Goal: Task Accomplishment & Management: Complete application form

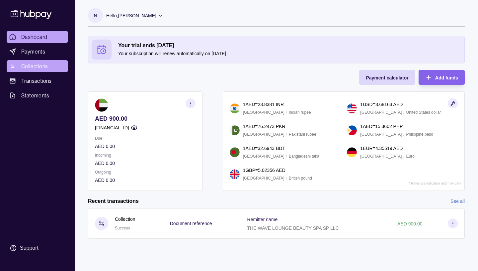
click at [39, 64] on span "Collections" at bounding box center [34, 66] width 27 height 8
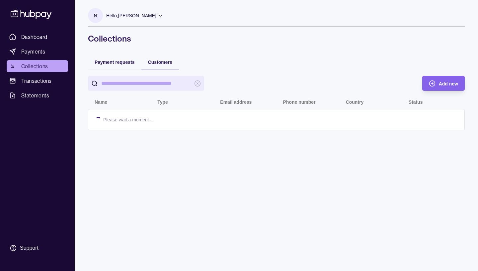
click at [160, 63] on span "Customers" at bounding box center [160, 61] width 24 height 5
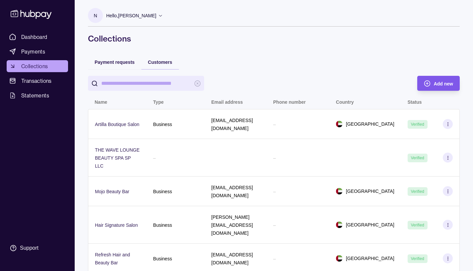
click at [429, 82] on icon "button" at bounding box center [427, 83] width 7 height 7
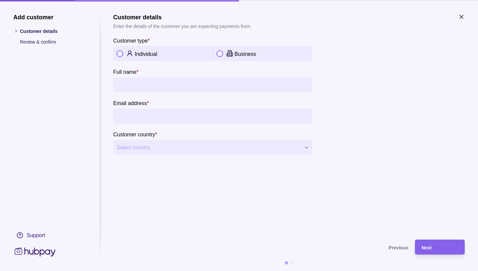
click at [222, 53] on button "button" at bounding box center [220, 53] width 7 height 7
click at [134, 85] on input "Company name *" at bounding box center [213, 84] width 193 height 15
type input "**********"
click at [133, 116] on input "Email address *" at bounding box center [213, 115] width 193 height 15
type input "**********"
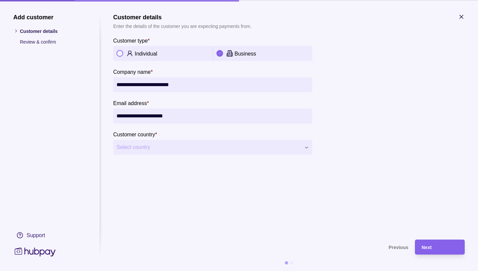
click at [140, 146] on span "Select country" at bounding box center [209, 147] width 184 height 8
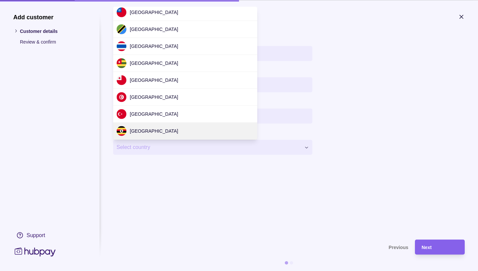
scroll to position [1373, 0]
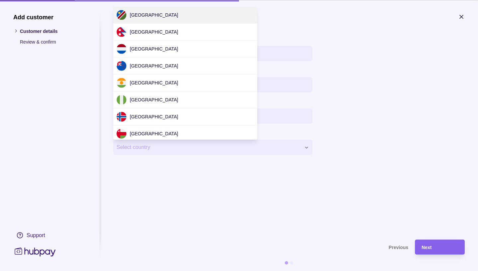
click at [154, 148] on div at bounding box center [239, 135] width 478 height 271
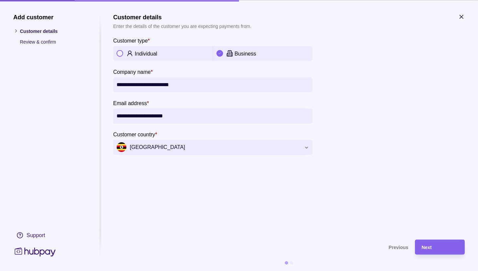
click at [310, 147] on button "[GEOGRAPHIC_DATA]" at bounding box center [212, 147] width 199 height 15
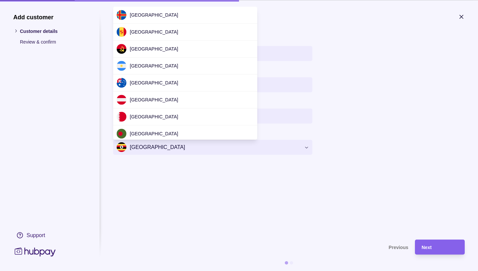
scroll to position [1968, 0]
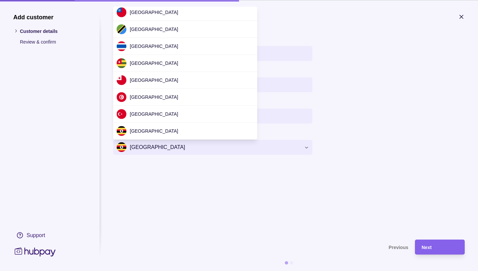
click at [163, 150] on div at bounding box center [239, 135] width 478 height 271
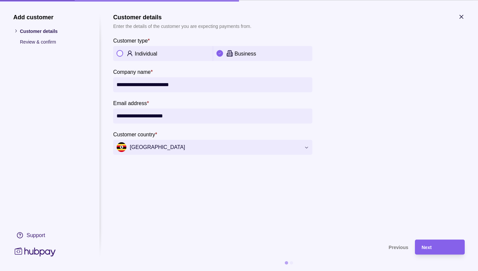
click at [147, 148] on span "[GEOGRAPHIC_DATA]" at bounding box center [209, 147] width 184 height 10
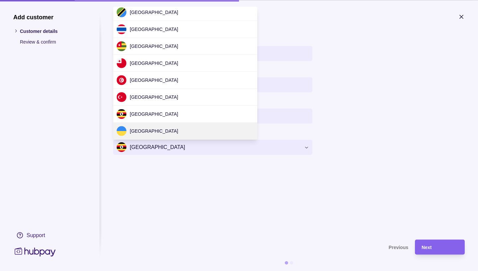
scroll to position [1373, 0]
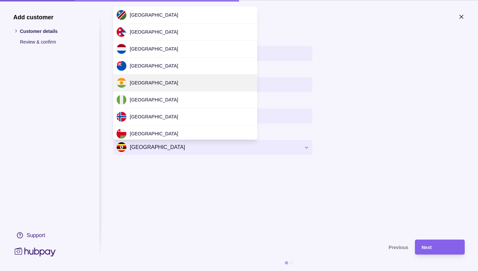
click at [145, 144] on div at bounding box center [239, 135] width 478 height 271
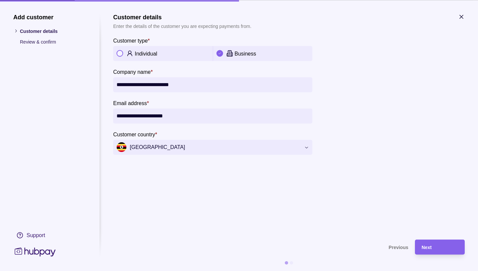
click at [148, 147] on span "[GEOGRAPHIC_DATA]" at bounding box center [209, 147] width 184 height 10
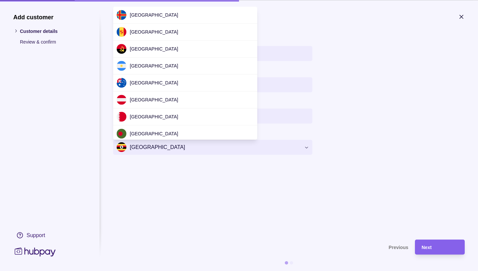
scroll to position [1968, 0]
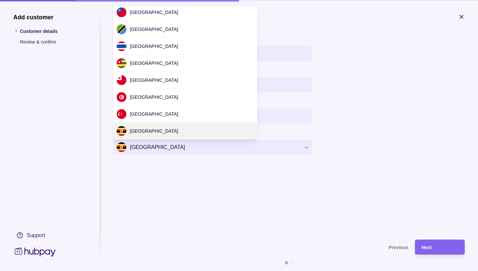
click at [153, 150] on div at bounding box center [239, 135] width 478 height 271
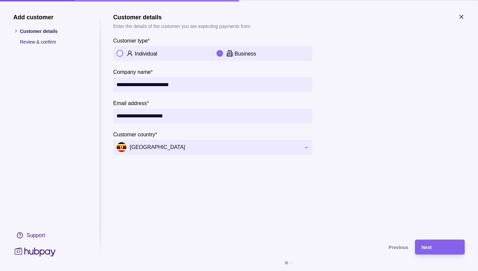
click at [309, 147] on icon "button" at bounding box center [306, 147] width 5 height 5
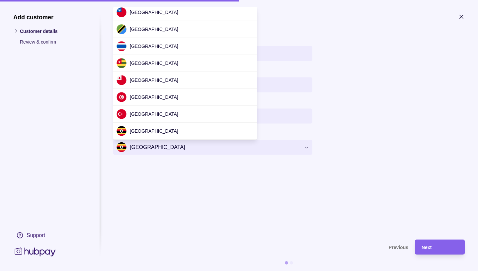
click at [149, 146] on div at bounding box center [239, 135] width 478 height 271
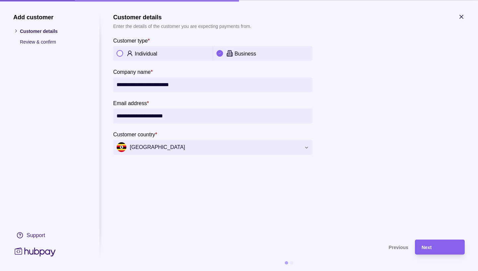
drag, startPoint x: 149, startPoint y: 146, endPoint x: 138, endPoint y: 147, distance: 11.3
click at [138, 147] on span "[GEOGRAPHIC_DATA]" at bounding box center [209, 147] width 184 height 10
drag, startPoint x: 147, startPoint y: 146, endPoint x: 157, endPoint y: 153, distance: 12.1
click at [157, 136] on p "*" at bounding box center [156, 134] width 2 height 7
click at [150, 147] on span "[GEOGRAPHIC_DATA]" at bounding box center [209, 147] width 184 height 10
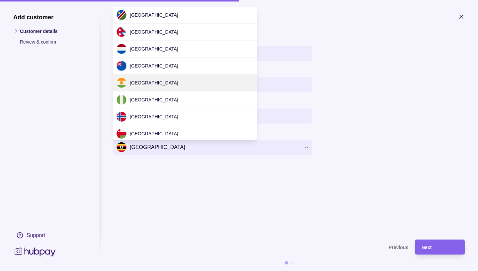
scroll to position [1492, 0]
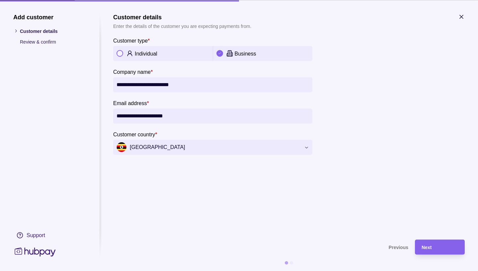
click at [304, 147] on icon "button" at bounding box center [306, 147] width 5 height 5
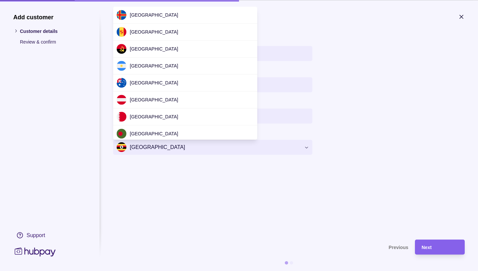
scroll to position [1968, 0]
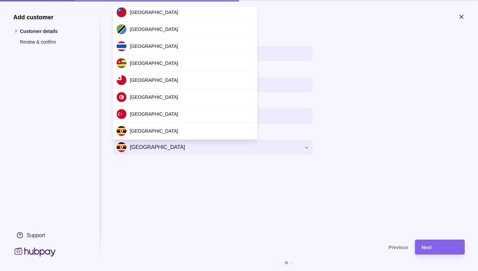
click at [147, 162] on div at bounding box center [239, 135] width 478 height 271
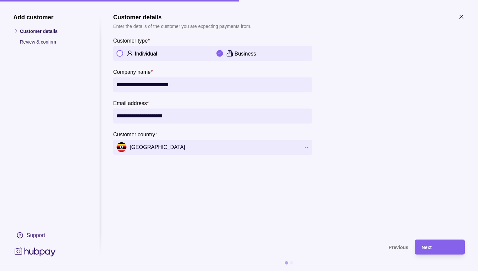
click at [135, 147] on span "[GEOGRAPHIC_DATA]" at bounding box center [209, 147] width 184 height 10
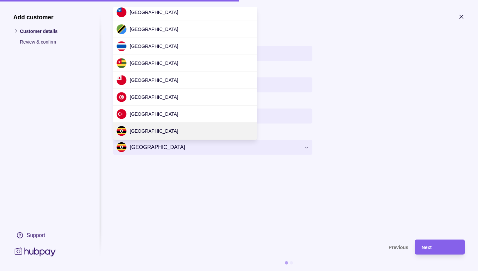
click at [129, 149] on div at bounding box center [239, 135] width 478 height 271
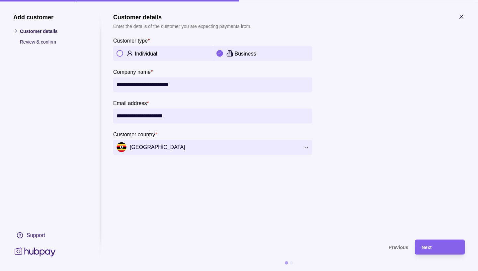
click at [120, 147] on span "[GEOGRAPHIC_DATA]" at bounding box center [209, 147] width 184 height 10
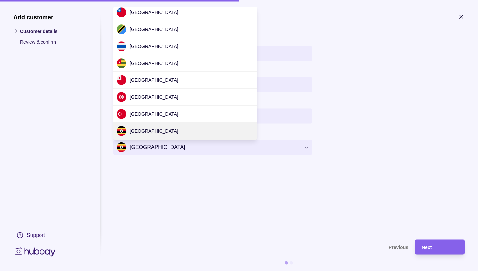
click at [140, 149] on div at bounding box center [239, 135] width 478 height 271
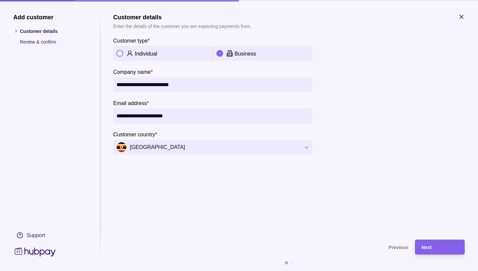
click at [392, 121] on div at bounding box center [415, 96] width 100 height 118
click at [189, 111] on input "**********" at bounding box center [213, 115] width 193 height 15
click at [192, 86] on input "**********" at bounding box center [213, 84] width 193 height 15
type input "*"
click at [140, 149] on span "[GEOGRAPHIC_DATA]" at bounding box center [209, 147] width 184 height 10
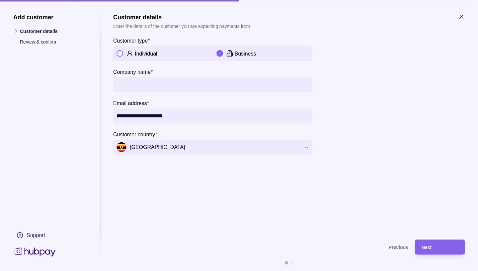
click at [306, 149] on icon "button" at bounding box center [306, 147] width 5 height 5
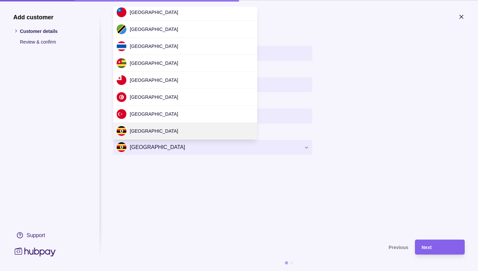
click at [306, 147] on div at bounding box center [239, 135] width 478 height 271
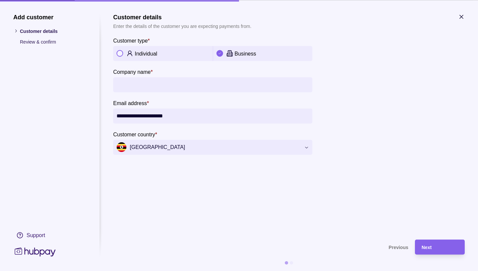
click at [138, 147] on span "[GEOGRAPHIC_DATA]" at bounding box center [209, 147] width 184 height 10
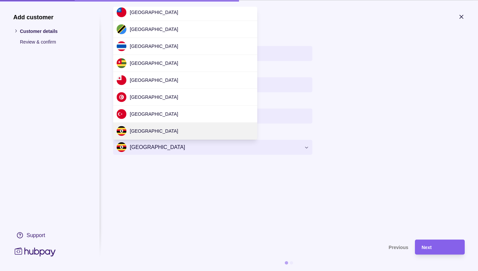
click at [138, 147] on div at bounding box center [239, 135] width 478 height 271
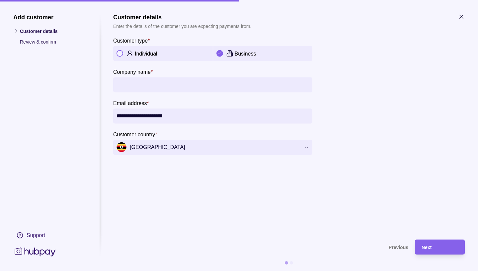
click at [138, 147] on span "[GEOGRAPHIC_DATA]" at bounding box center [209, 147] width 184 height 10
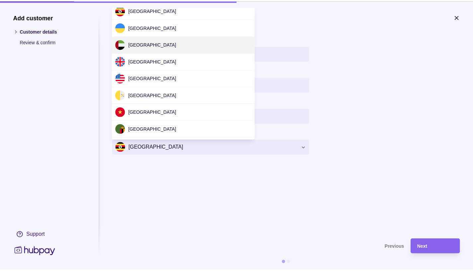
scroll to position [2104, 0]
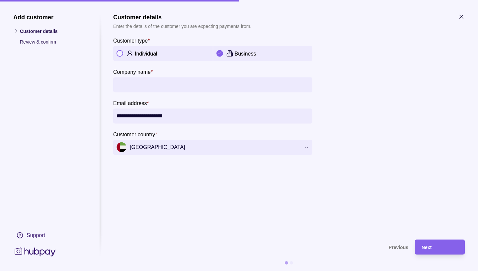
click at [130, 87] on input "Company name *" at bounding box center [213, 84] width 193 height 15
click at [170, 84] on input "**********" at bounding box center [213, 84] width 193 height 15
click at [135, 85] on input "**********" at bounding box center [213, 84] width 193 height 15
click at [188, 83] on input "**********" at bounding box center [213, 84] width 193 height 15
type input "**********"
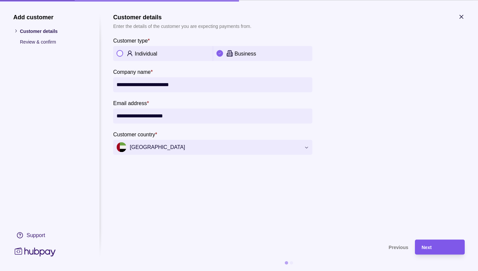
click at [429, 247] on span "Next" at bounding box center [427, 247] width 10 height 5
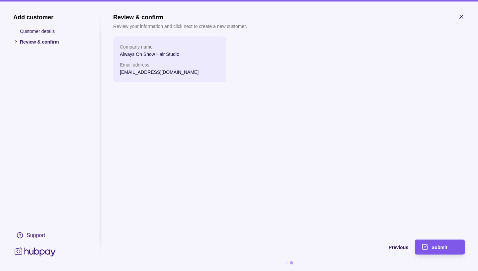
click at [433, 247] on span "Submit" at bounding box center [440, 247] width 16 height 5
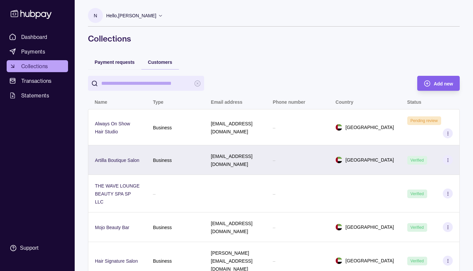
click at [448, 160] on icon at bounding box center [448, 159] width 5 height 5
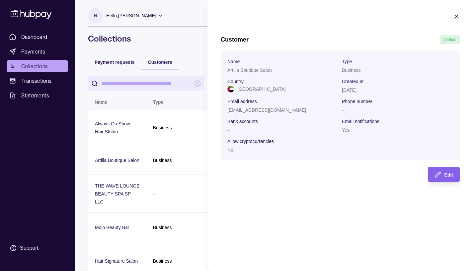
click at [457, 16] on icon "button" at bounding box center [456, 16] width 3 height 3
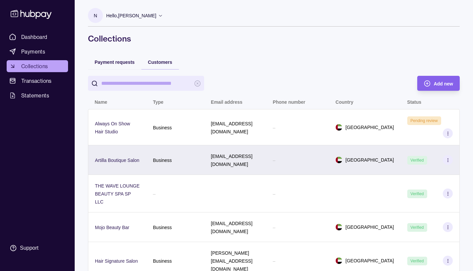
click at [449, 161] on icon at bounding box center [448, 159] width 5 height 5
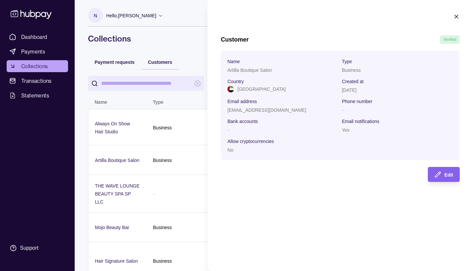
click at [456, 17] on icon "button" at bounding box center [456, 16] width 3 height 3
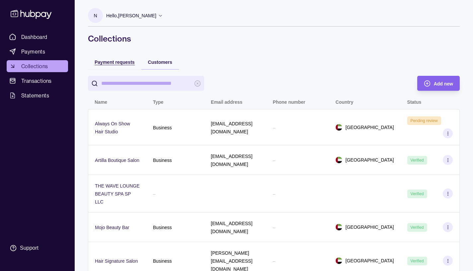
click at [119, 61] on span "Payment requests" at bounding box center [115, 61] width 40 height 5
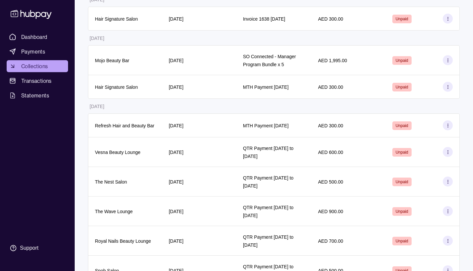
scroll to position [117, 0]
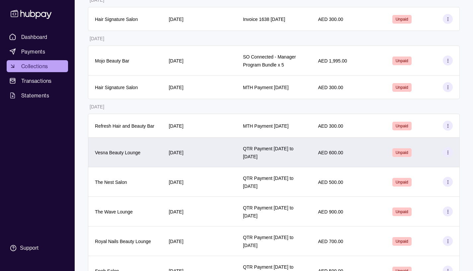
drag, startPoint x: 287, startPoint y: 162, endPoint x: 244, endPoint y: 153, distance: 45.0
click at [244, 153] on p "QTR Payment [DATE] to [DATE]" at bounding box center [268, 152] width 51 height 13
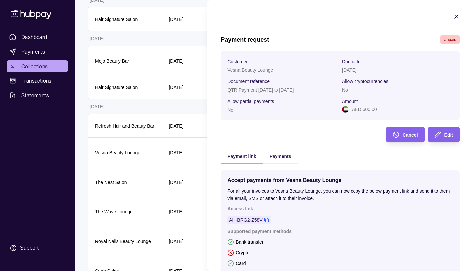
click at [455, 17] on icon "button" at bounding box center [456, 16] width 3 height 3
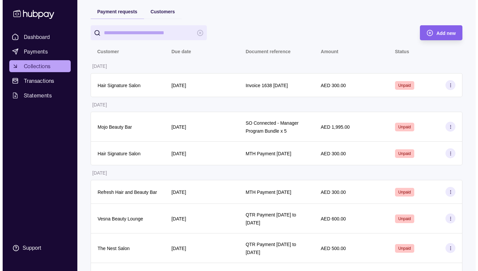
scroll to position [0, 0]
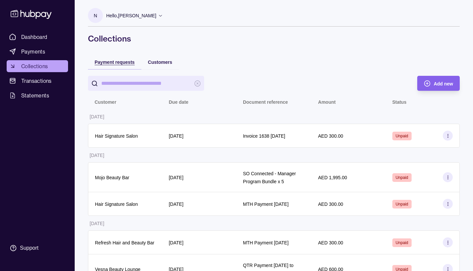
click at [123, 63] on span "Payment requests" at bounding box center [115, 61] width 40 height 5
click at [431, 83] on icon "button" at bounding box center [427, 83] width 7 height 7
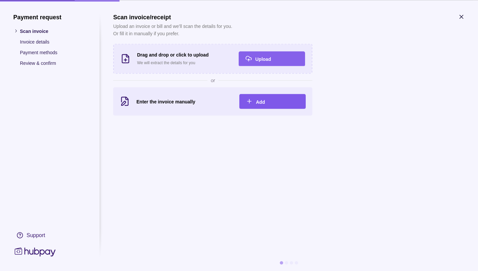
click at [257, 102] on span "Add" at bounding box center [260, 101] width 9 height 5
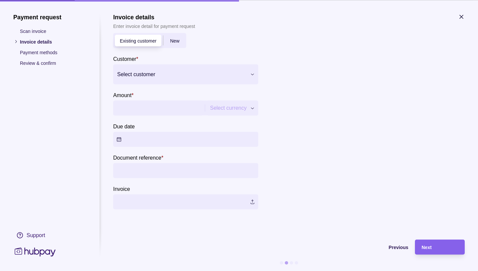
click at [174, 39] on span "New" at bounding box center [174, 40] width 9 height 5
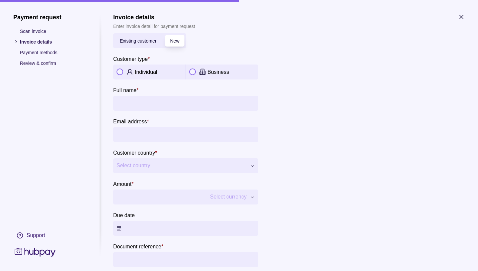
click at [194, 69] on button "button" at bounding box center [192, 71] width 7 height 7
click at [137, 103] on input "Company name *" at bounding box center [186, 102] width 139 height 15
type input "**********"
click at [138, 135] on input "Email address *" at bounding box center [186, 134] width 139 height 15
type input "**********"
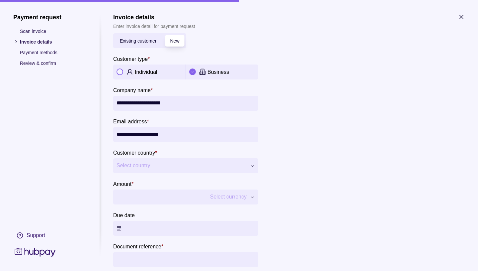
click at [128, 162] on span "Select country" at bounding box center [182, 165] width 130 height 8
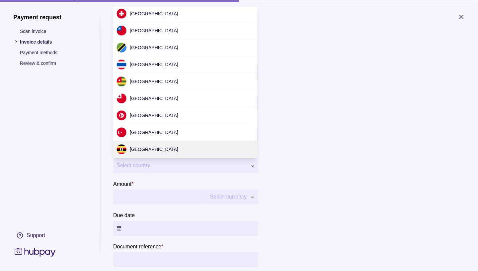
scroll to position [1984, 0]
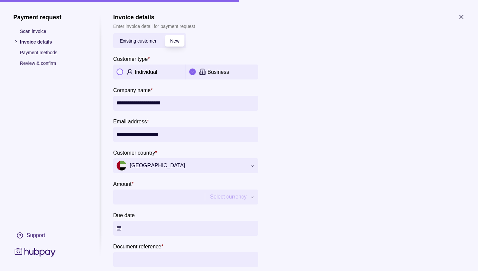
click at [156, 195] on input "Amount *" at bounding box center [158, 196] width 83 height 15
click at [145, 235] on button "Due date" at bounding box center [185, 227] width 145 height 15
click at [127, 228] on button "Due date" at bounding box center [185, 227] width 145 height 15
click at [117, 228] on button "Due date" at bounding box center [185, 227] width 145 height 15
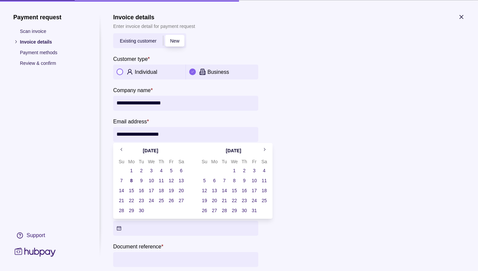
click at [119, 230] on button "Due date" at bounding box center [185, 227] width 145 height 15
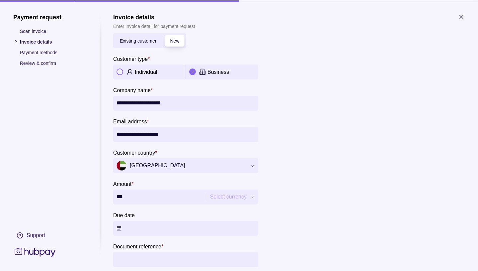
click at [254, 197] on icon "button" at bounding box center [252, 197] width 3 height 2
click at [232, 198] on span "Select currency" at bounding box center [228, 197] width 37 height 8
click at [129, 194] on input "***" at bounding box center [158, 196] width 83 height 15
type input "******"
click at [218, 215] on section "Due date" at bounding box center [185, 223] width 145 height 25
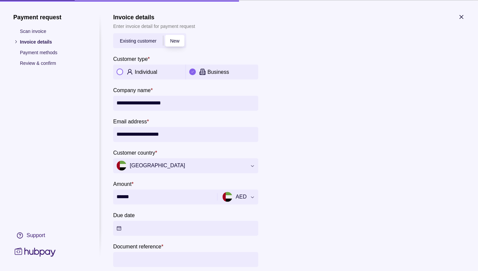
click at [122, 227] on button "Due date" at bounding box center [185, 227] width 145 height 15
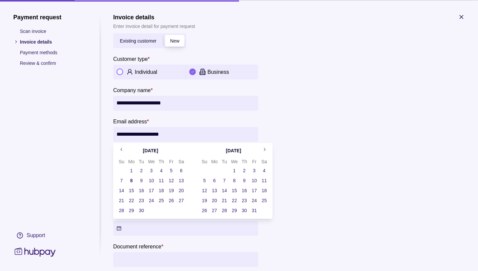
click at [142, 181] on button "9" at bounding box center [141, 180] width 9 height 9
click at [332, 195] on div at bounding box center [364, 162] width 199 height 271
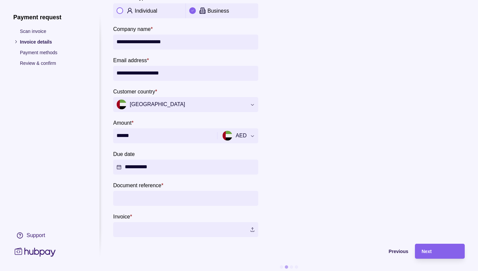
scroll to position [61, 0]
click at [123, 194] on input "Document reference *" at bounding box center [186, 197] width 139 height 15
type input "**********"
click at [254, 229] on label at bounding box center [185, 229] width 145 height 15
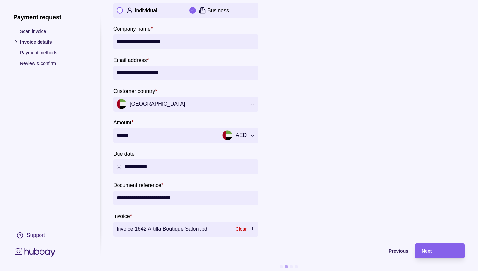
click at [404, 102] on div at bounding box center [364, 100] width 199 height 271
click at [430, 252] on span "Next" at bounding box center [427, 251] width 10 height 5
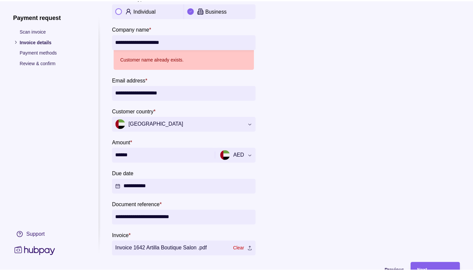
scroll to position [0, 0]
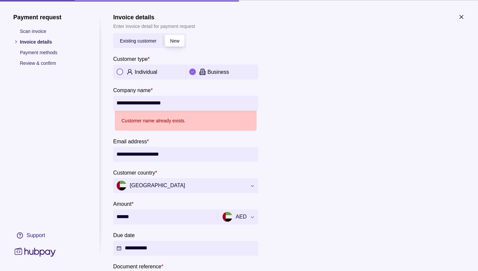
click at [136, 41] on span "Existing customer" at bounding box center [138, 40] width 37 height 5
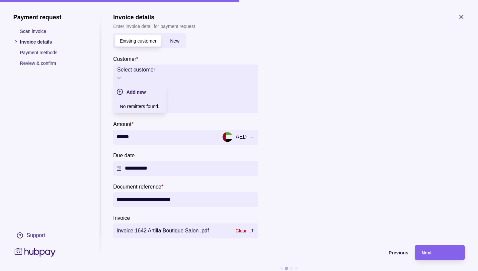
click at [122, 75] on icon at bounding box center [119, 77] width 5 height 5
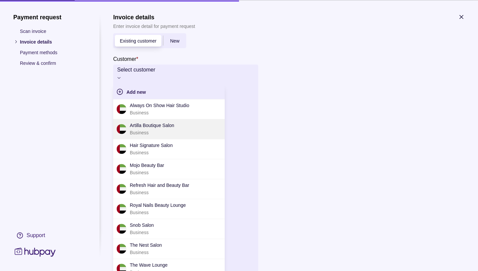
click at [158, 129] on p "Artilla Boutique Salon" at bounding box center [152, 125] width 45 height 7
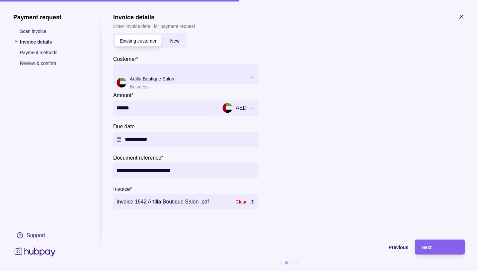
click at [252, 201] on label "Invoice 1642 Artilla Boutique Salon .pdf" at bounding box center [185, 201] width 145 height 15
click at [432, 246] on span "Next" at bounding box center [427, 247] width 10 height 5
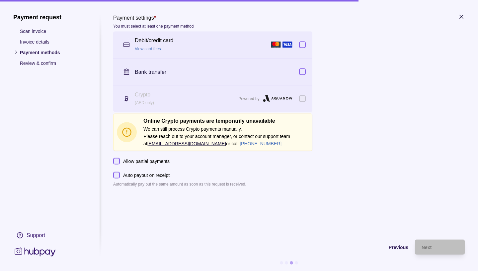
click at [303, 43] on button "button" at bounding box center [302, 44] width 7 height 7
click at [304, 72] on button "button" at bounding box center [302, 71] width 7 height 7
click at [425, 245] on span "Next" at bounding box center [427, 247] width 10 height 5
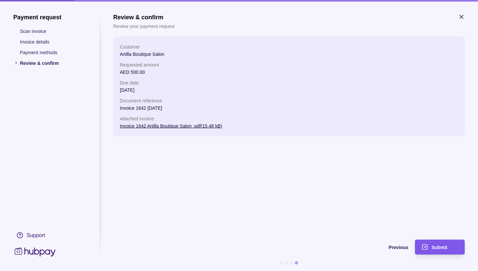
click at [437, 248] on span "Submit" at bounding box center [440, 247] width 16 height 5
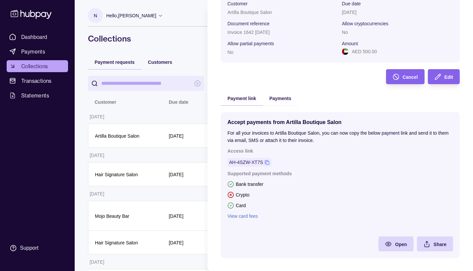
scroll to position [60, 0]
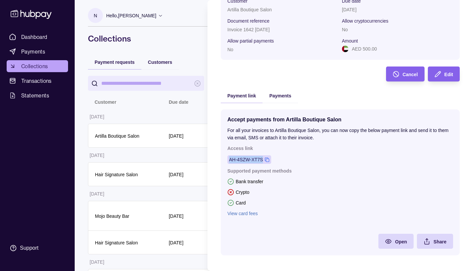
drag, startPoint x: 273, startPoint y: 158, endPoint x: 269, endPoint y: 160, distance: 4.6
click at [269, 160] on div "Access link AH-4SZW-XT7S" at bounding box center [341, 154] width 226 height 19
copy div "AH-4SZW-XT7S"
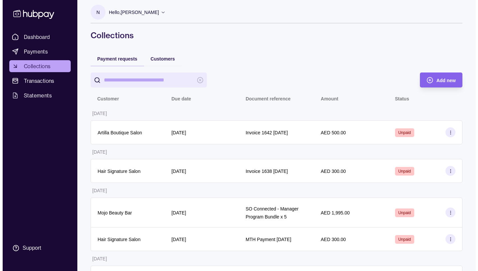
scroll to position [0, 0]
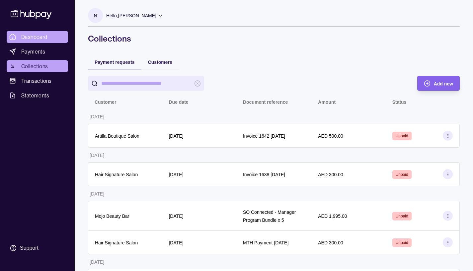
click at [31, 36] on span "Dashboard" at bounding box center [34, 37] width 26 height 8
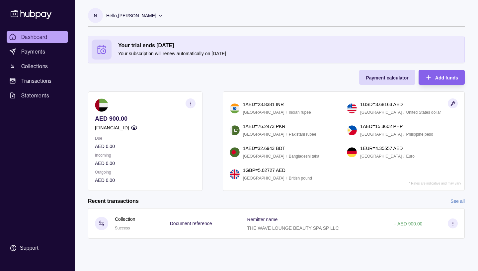
click at [163, 15] on icon at bounding box center [160, 15] width 5 height 5
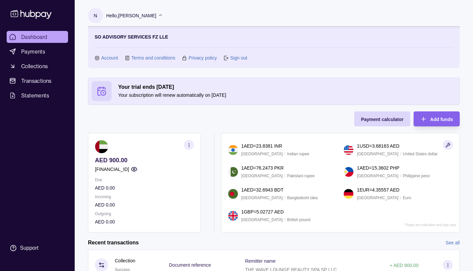
click at [239, 56] on link "Sign out" at bounding box center [238, 57] width 17 height 7
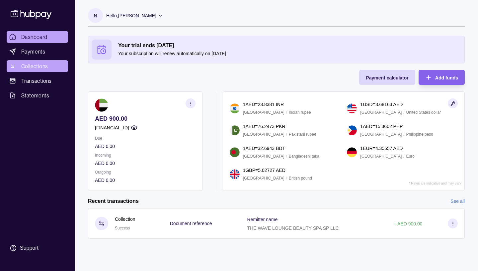
click at [42, 65] on span "Collections" at bounding box center [34, 66] width 27 height 8
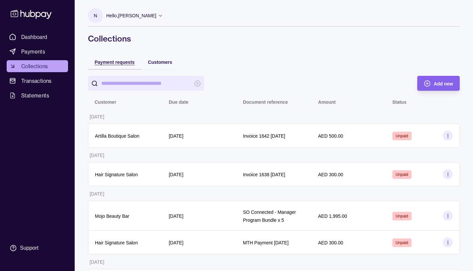
click at [126, 61] on span "Payment requests" at bounding box center [115, 61] width 40 height 5
click at [433, 84] on div "Add new" at bounding box center [433, 83] width 39 height 15
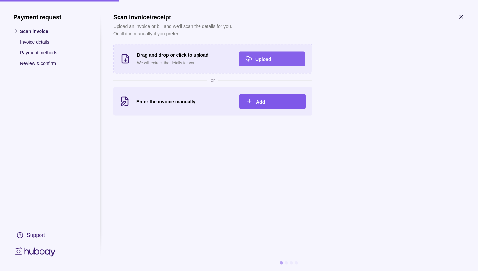
click at [260, 99] on span "Add" at bounding box center [260, 101] width 9 height 5
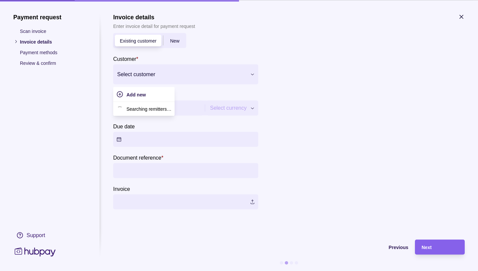
click at [129, 73] on div at bounding box center [181, 73] width 129 height 9
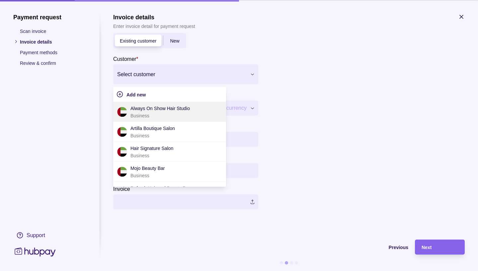
click at [165, 108] on p "Always On Show Hair Studio" at bounding box center [160, 107] width 59 height 7
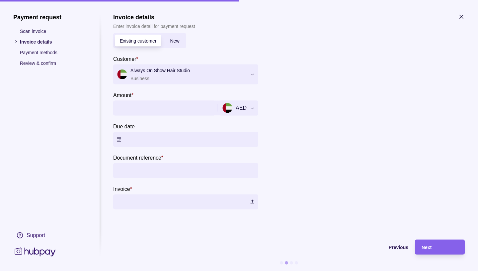
click at [136, 106] on input "Amount *" at bounding box center [165, 107] width 96 height 15
type input "***"
click at [119, 137] on button "Due date" at bounding box center [185, 139] width 145 height 15
click at [119, 139] on button "Due date" at bounding box center [185, 139] width 145 height 15
click at [120, 138] on button "Due date" at bounding box center [185, 139] width 145 height 15
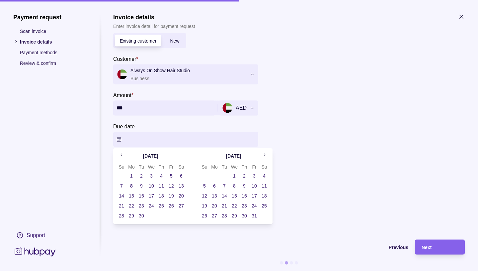
click at [122, 139] on button "Due date" at bounding box center [185, 139] width 145 height 15
click at [142, 186] on section "Invoice *" at bounding box center [185, 196] width 145 height 25
click at [132, 185] on p "*" at bounding box center [131, 188] width 2 height 7
click at [0, 0] on input "Invoice *" at bounding box center [0, 0] width 0 height 0
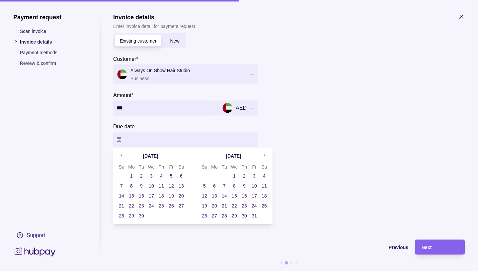
click at [132, 186] on p "*" at bounding box center [131, 188] width 2 height 7
click at [0, 0] on input "Invoice *" at bounding box center [0, 0] width 0 height 0
click at [373, 106] on div at bounding box center [364, 118] width 199 height 182
click at [373, 109] on div at bounding box center [364, 118] width 199 height 182
click at [368, 127] on div at bounding box center [364, 118] width 199 height 182
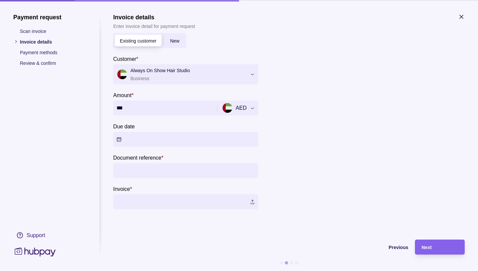
click at [302, 67] on div at bounding box center [364, 118] width 199 height 182
click at [119, 137] on button "Due date" at bounding box center [185, 139] width 145 height 15
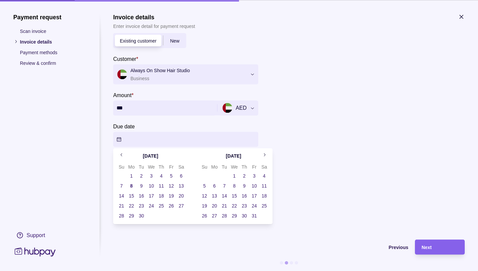
click at [132, 186] on button "8" at bounding box center [131, 185] width 9 height 9
click at [131, 186] on button "8" at bounding box center [131, 185] width 9 height 9
click at [340, 108] on div at bounding box center [364, 118] width 199 height 182
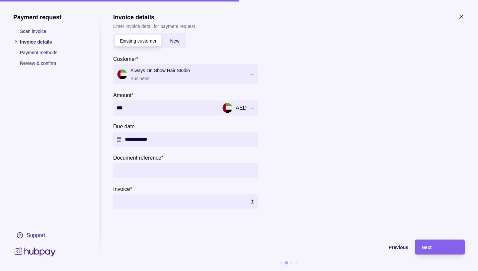
click at [138, 167] on input "Document reference *" at bounding box center [186, 170] width 139 height 15
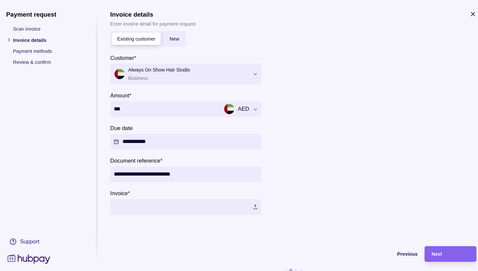
click at [179, 171] on input "**********" at bounding box center [186, 170] width 139 height 15
type input "**********"
click at [254, 202] on label at bounding box center [185, 201] width 145 height 15
click at [430, 247] on span "Next" at bounding box center [427, 247] width 10 height 5
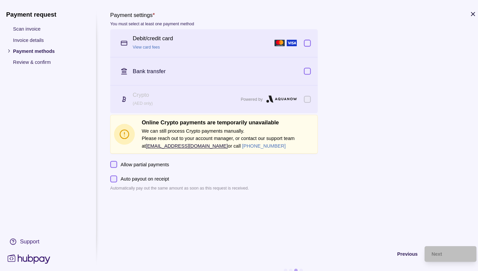
click at [301, 47] on button "button" at bounding box center [302, 44] width 7 height 7
click at [305, 72] on button "button" at bounding box center [302, 71] width 7 height 7
click at [427, 246] on span "Next" at bounding box center [427, 247] width 10 height 5
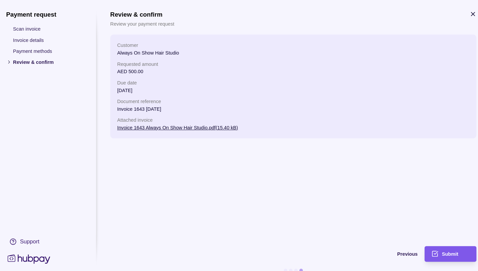
click at [439, 247] on span "Submit" at bounding box center [440, 247] width 16 height 5
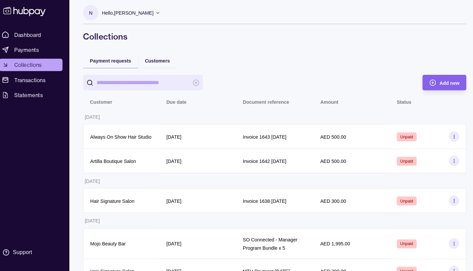
scroll to position [35, 0]
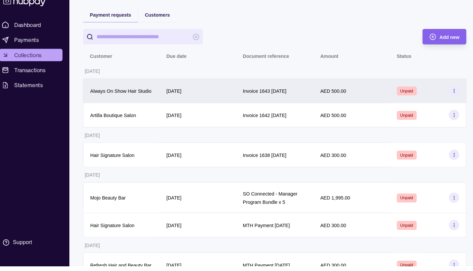
click at [447, 103] on icon at bounding box center [448, 100] width 5 height 5
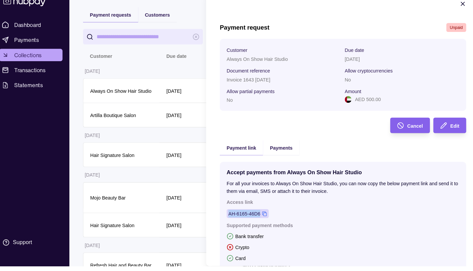
drag, startPoint x: 270, startPoint y: 220, endPoint x: 262, endPoint y: 219, distance: 8.0
click at [262, 219] on div "Access link AH-6165-46D6" at bounding box center [341, 214] width 226 height 19
copy div "AH-6165-46D6"
click at [454, 15] on icon "button" at bounding box center [457, 16] width 7 height 7
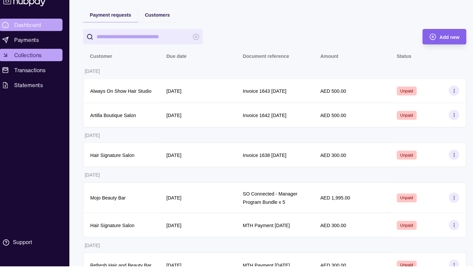
click at [35, 37] on span "Dashboard" at bounding box center [34, 37] width 26 height 8
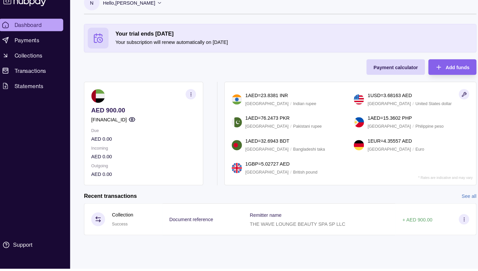
click at [163, 16] on icon at bounding box center [160, 15] width 5 height 5
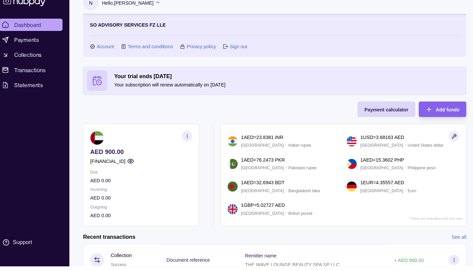
click at [234, 58] on link "Sign out" at bounding box center [238, 57] width 17 height 7
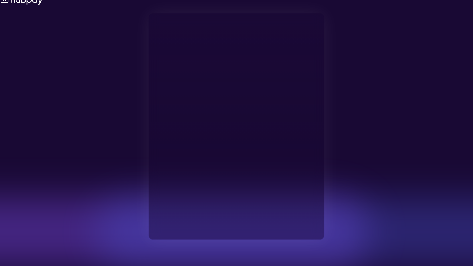
type input "**********"
